Goal: Complete application form

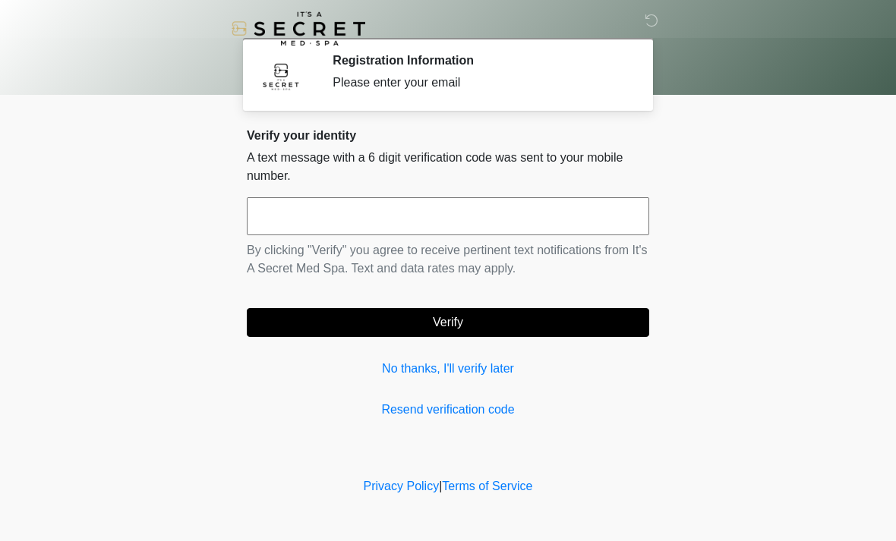
click at [491, 234] on input "text" at bounding box center [448, 216] width 402 height 38
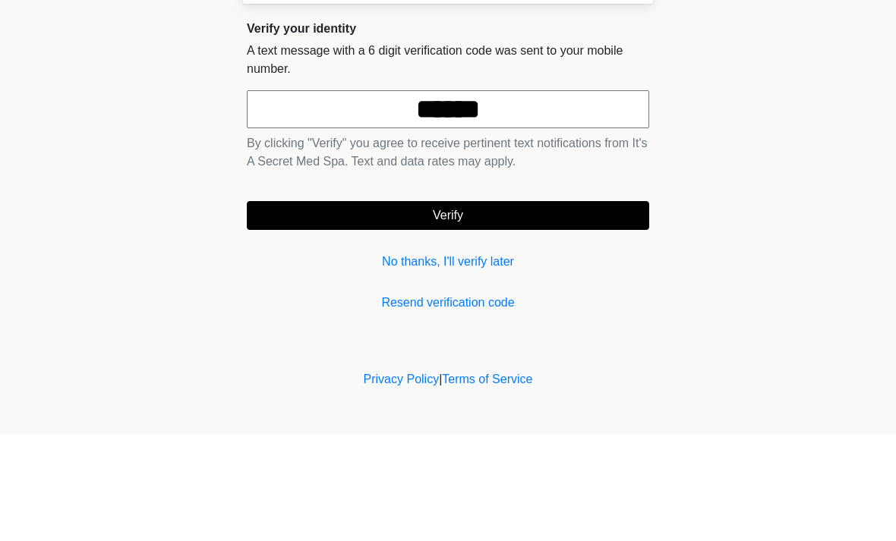
type input "******"
click at [530, 308] on button "Verify" at bounding box center [448, 322] width 402 height 29
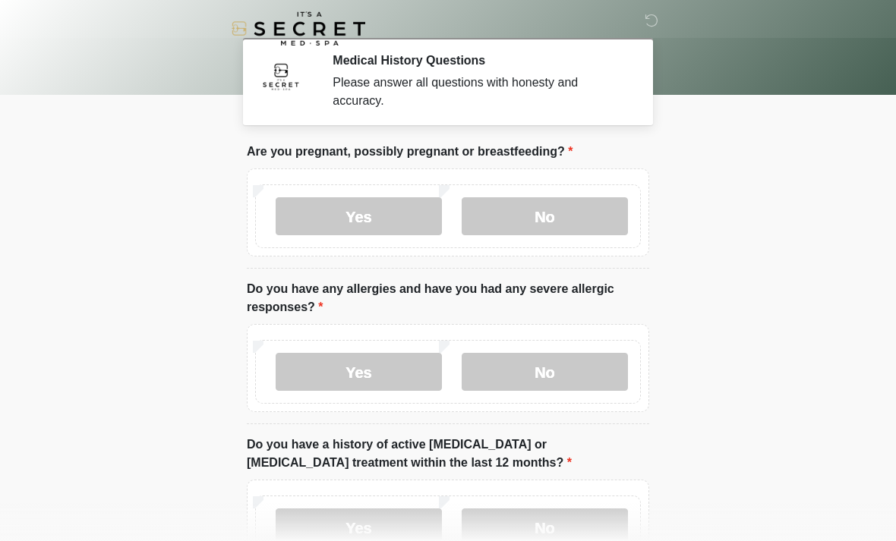
click at [585, 226] on label "No" at bounding box center [545, 216] width 166 height 38
click at [576, 380] on label "No" at bounding box center [545, 372] width 166 height 38
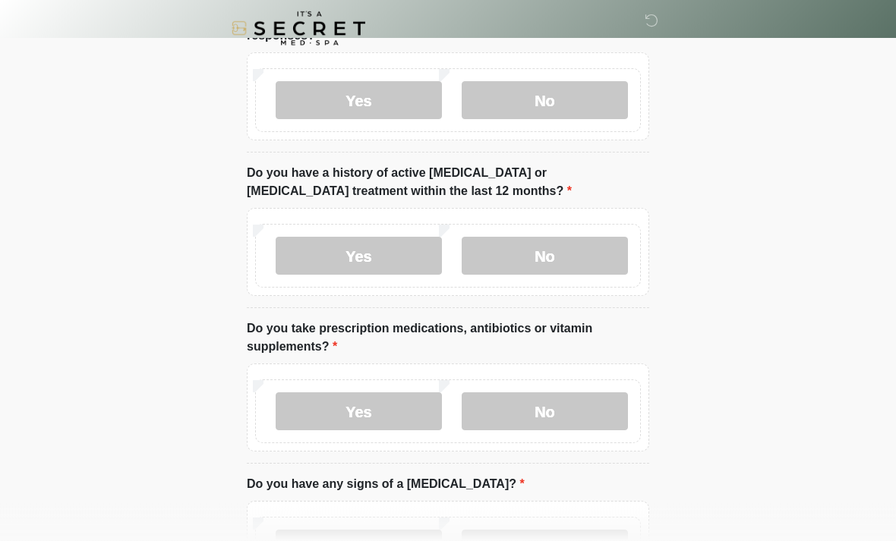
click at [575, 247] on label "No" at bounding box center [545, 257] width 166 height 38
click at [580, 415] on label "No" at bounding box center [545, 412] width 166 height 38
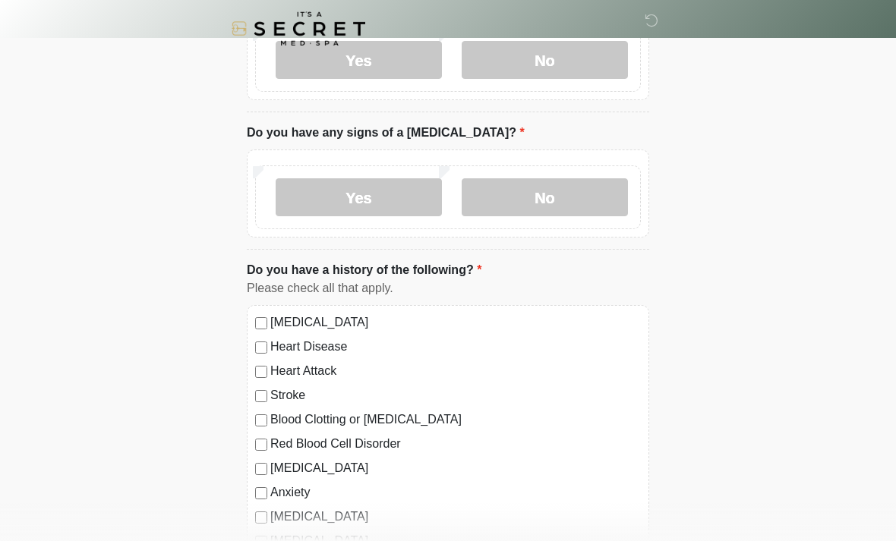
click at [579, 197] on label "No" at bounding box center [545, 197] width 166 height 38
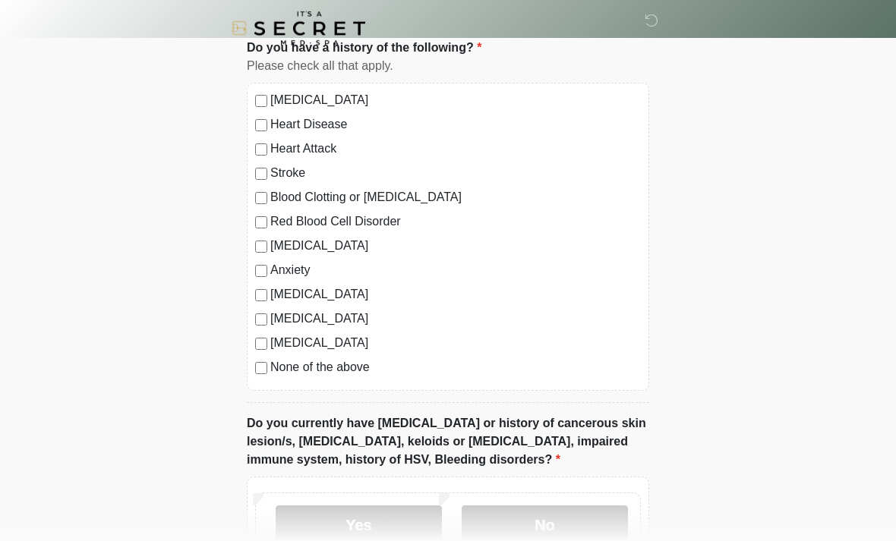
scroll to position [846, 0]
click at [353, 374] on label "None of the above" at bounding box center [455, 367] width 371 height 18
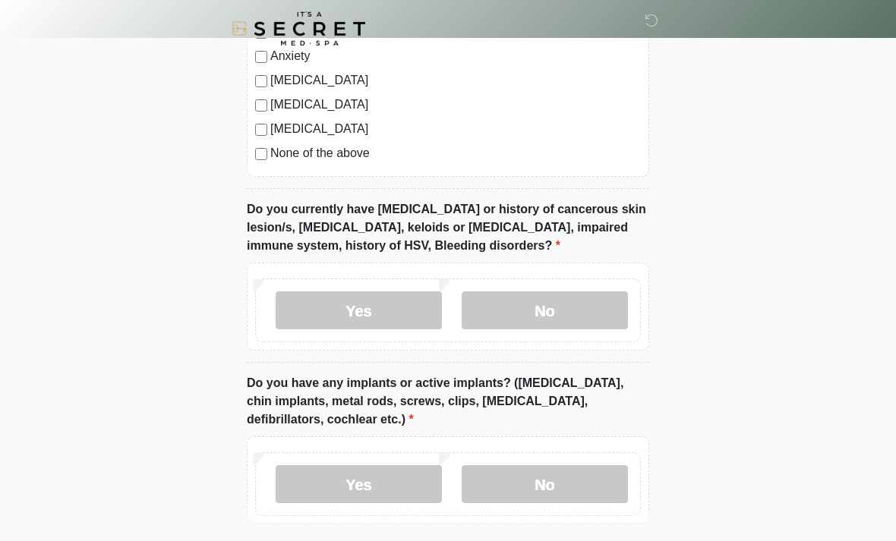
scroll to position [1069, 0]
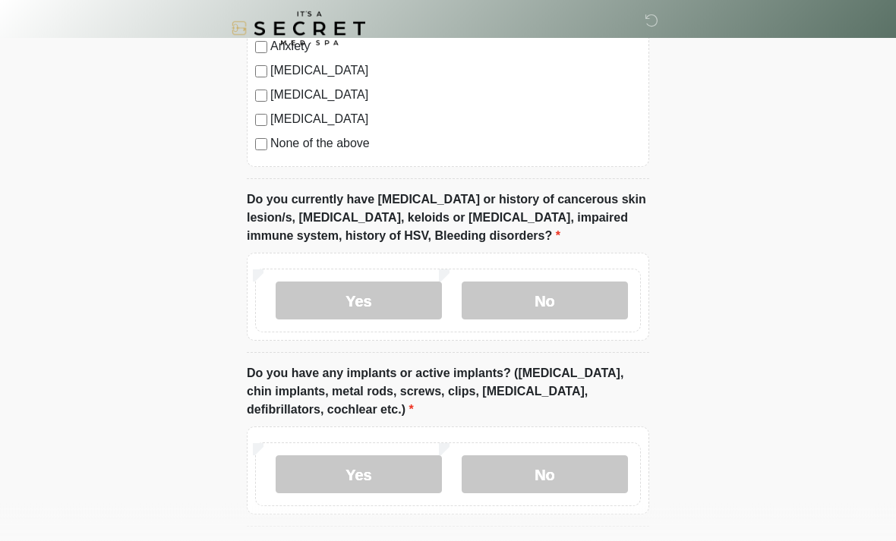
click at [595, 294] on label "No" at bounding box center [545, 302] width 166 height 38
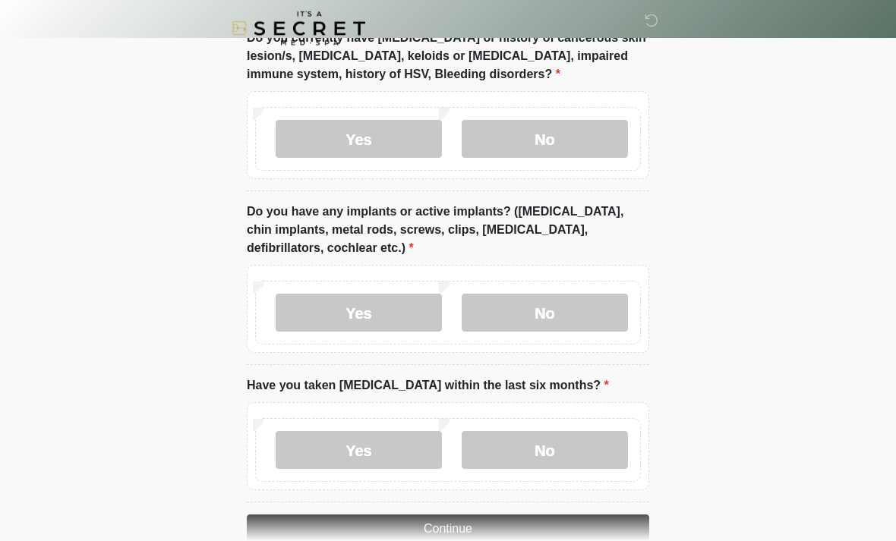
click at [576, 309] on label "No" at bounding box center [545, 314] width 166 height 38
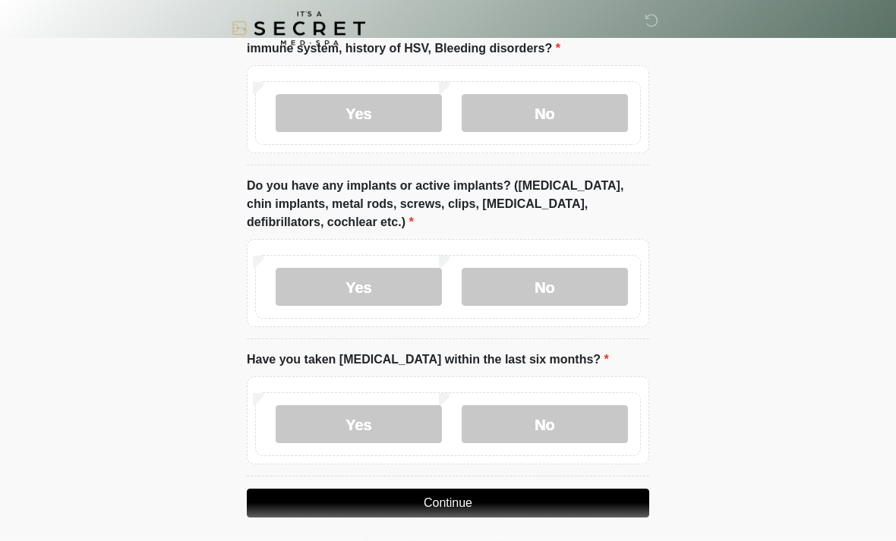
scroll to position [1264, 0]
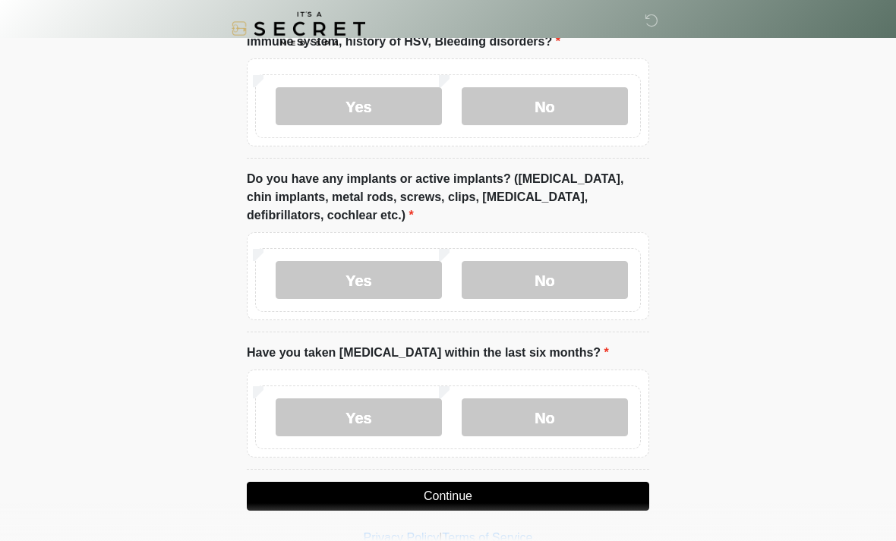
click at [585, 413] on label "No" at bounding box center [545, 418] width 166 height 38
click at [554, 491] on button "Continue" at bounding box center [448, 496] width 402 height 29
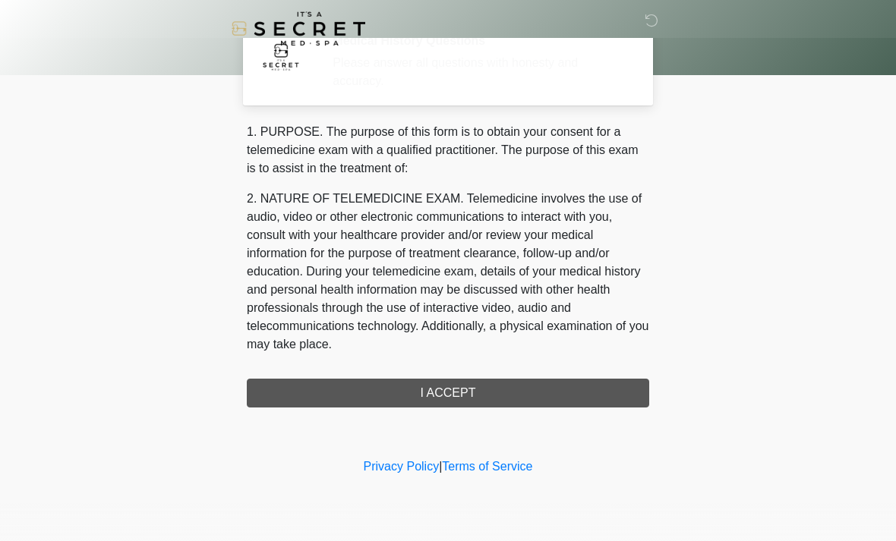
scroll to position [0, 0]
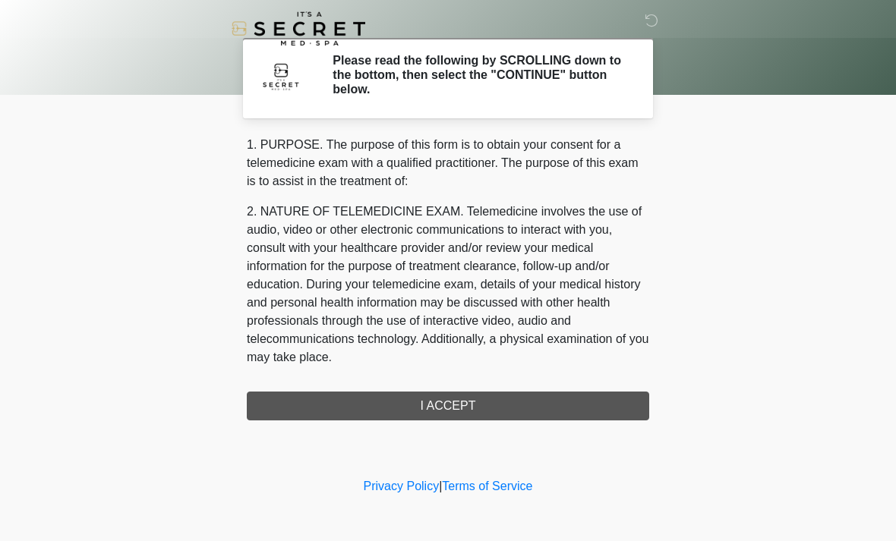
click at [533, 404] on div "1. PURPOSE. The purpose of this form is to obtain your consent for a telemedici…" at bounding box center [448, 278] width 402 height 285
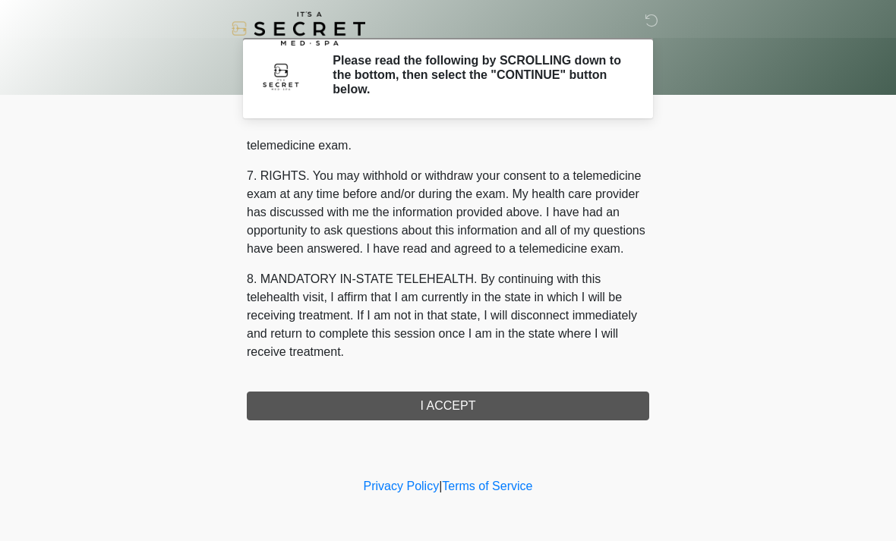
click at [481, 405] on button "I ACCEPT" at bounding box center [448, 406] width 402 height 29
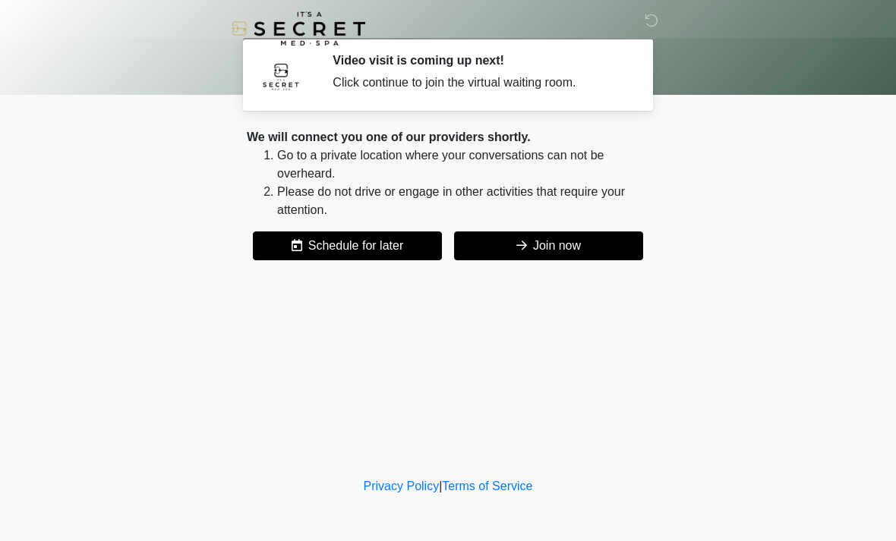
click at [578, 245] on button "Join now" at bounding box center [548, 246] width 189 height 29
